Goal: Use online tool/utility: Utilize a website feature to perform a specific function

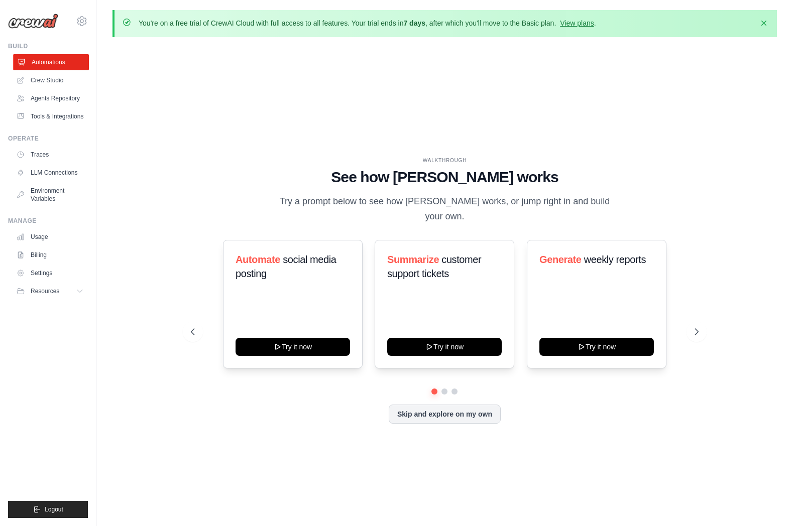
click at [54, 67] on link "Automations" at bounding box center [51, 62] width 76 height 16
click at [66, 85] on link "Crew Studio" at bounding box center [51, 80] width 76 height 16
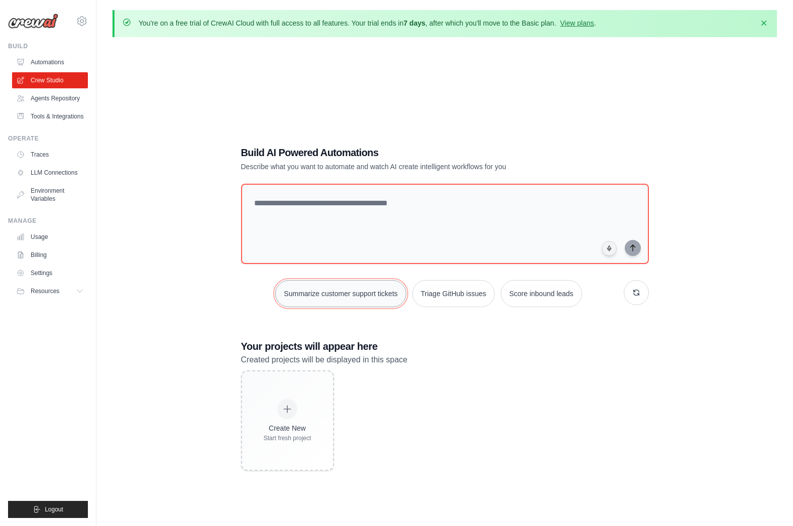
click at [362, 301] on button "Summarize customer support tickets" at bounding box center [340, 293] width 131 height 27
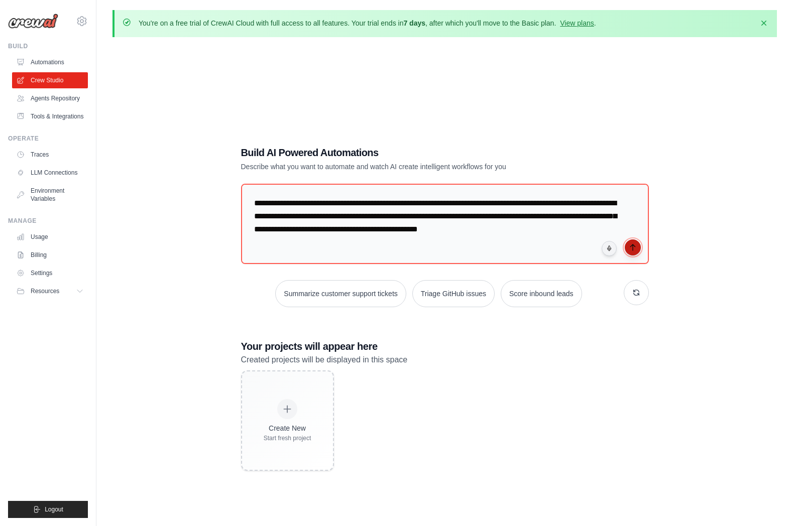
click at [626, 248] on button "submit" at bounding box center [633, 247] width 16 height 16
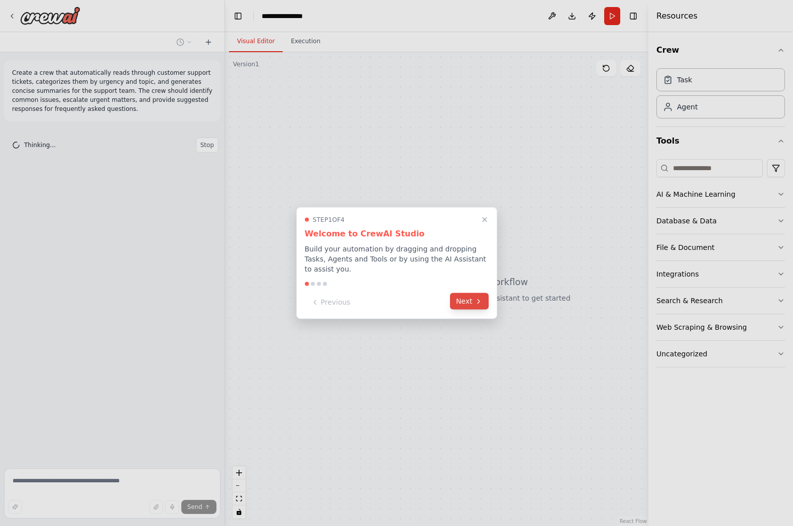
click at [472, 301] on button "Next" at bounding box center [469, 301] width 39 height 17
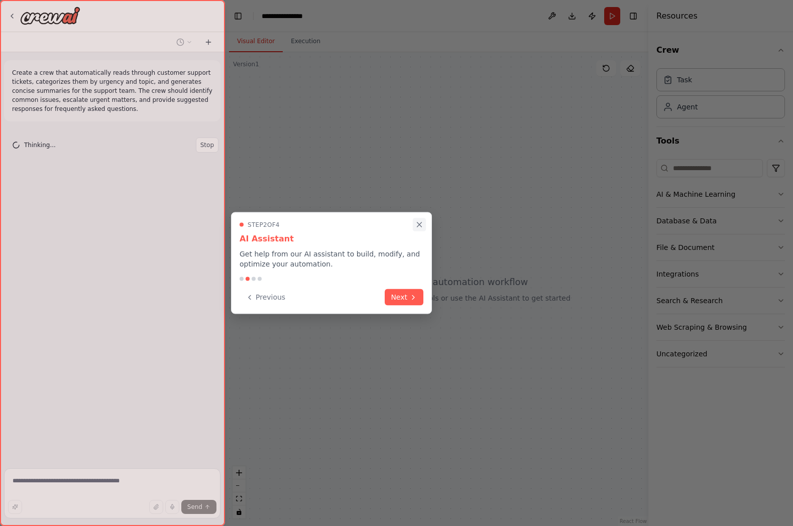
click at [419, 223] on icon "Close walkthrough" at bounding box center [419, 224] width 9 height 9
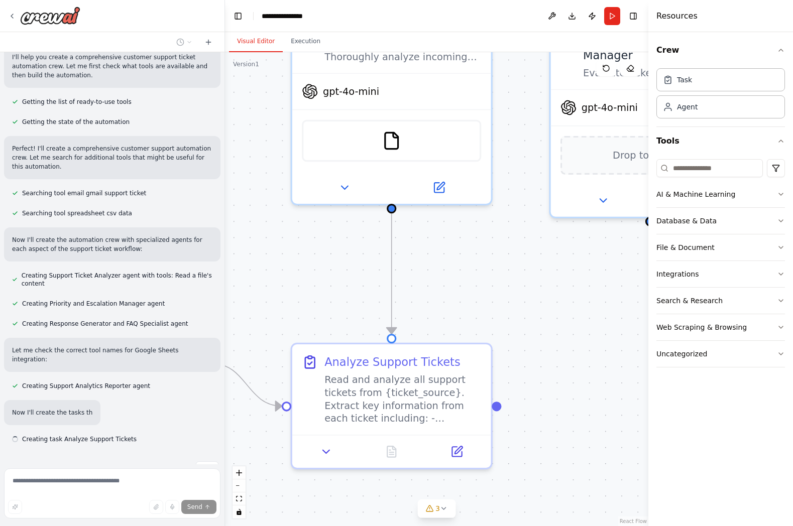
scroll to position [117, 0]
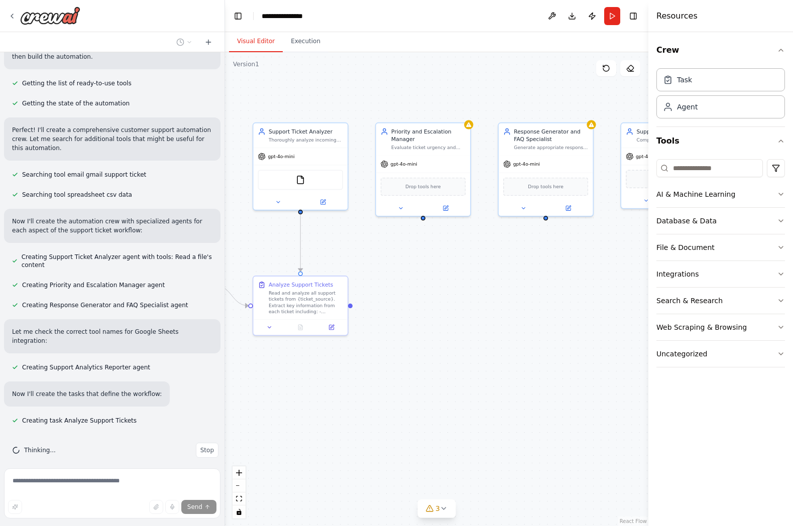
drag, startPoint x: 595, startPoint y: 258, endPoint x: 422, endPoint y: 244, distance: 173.8
click at [422, 244] on div ".deletable-edge-delete-btn { width: 20px; height: 20px; border: 0px solid #ffff…" at bounding box center [436, 289] width 423 height 474
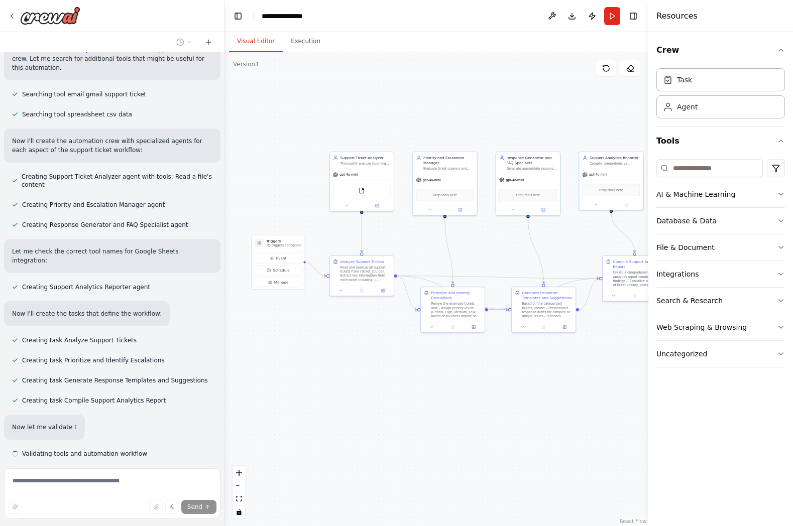
scroll to position [202, 0]
